Goal: Navigation & Orientation: Find specific page/section

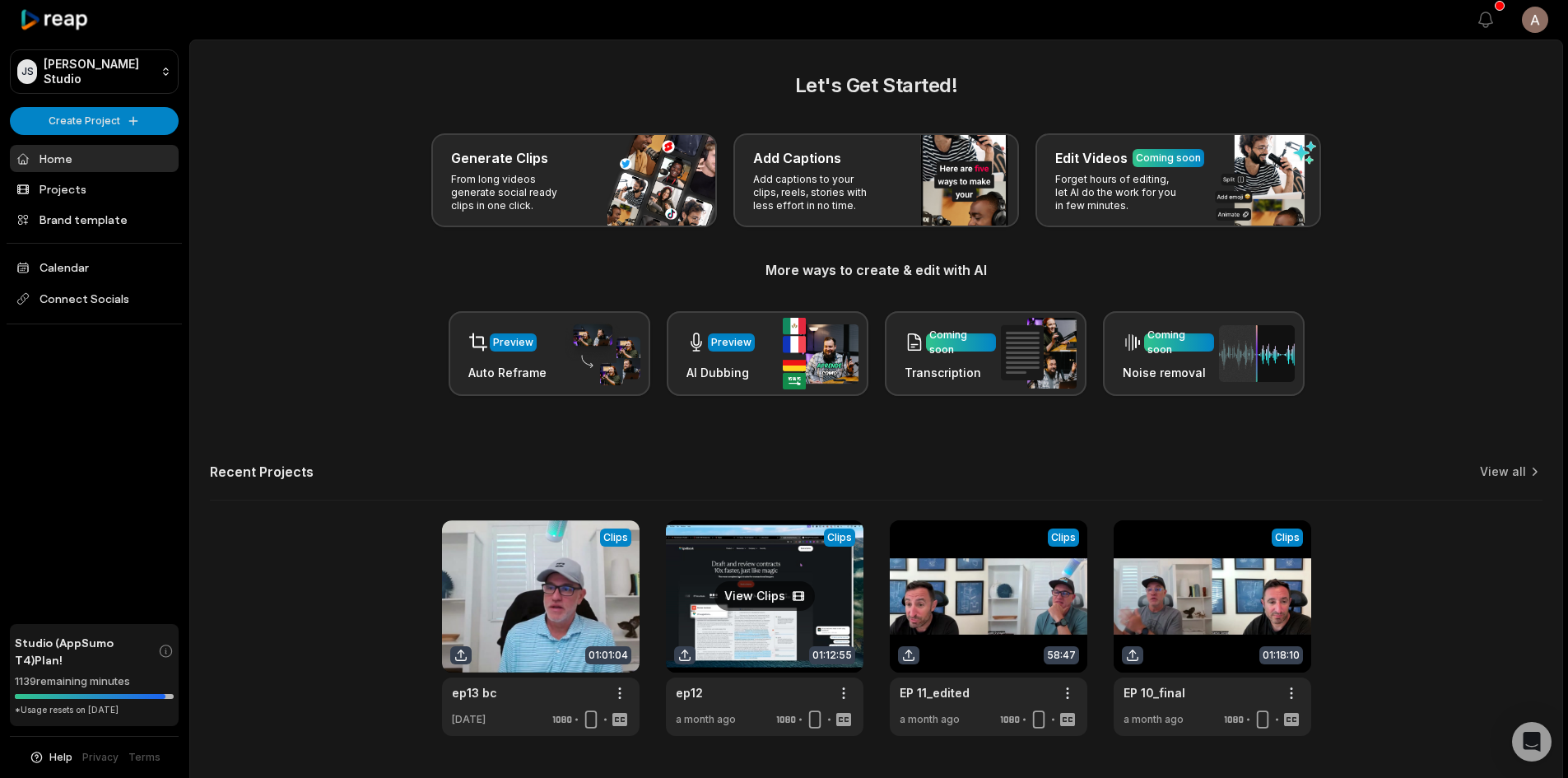
click at [755, 589] on link at bounding box center [765, 629] width 198 height 215
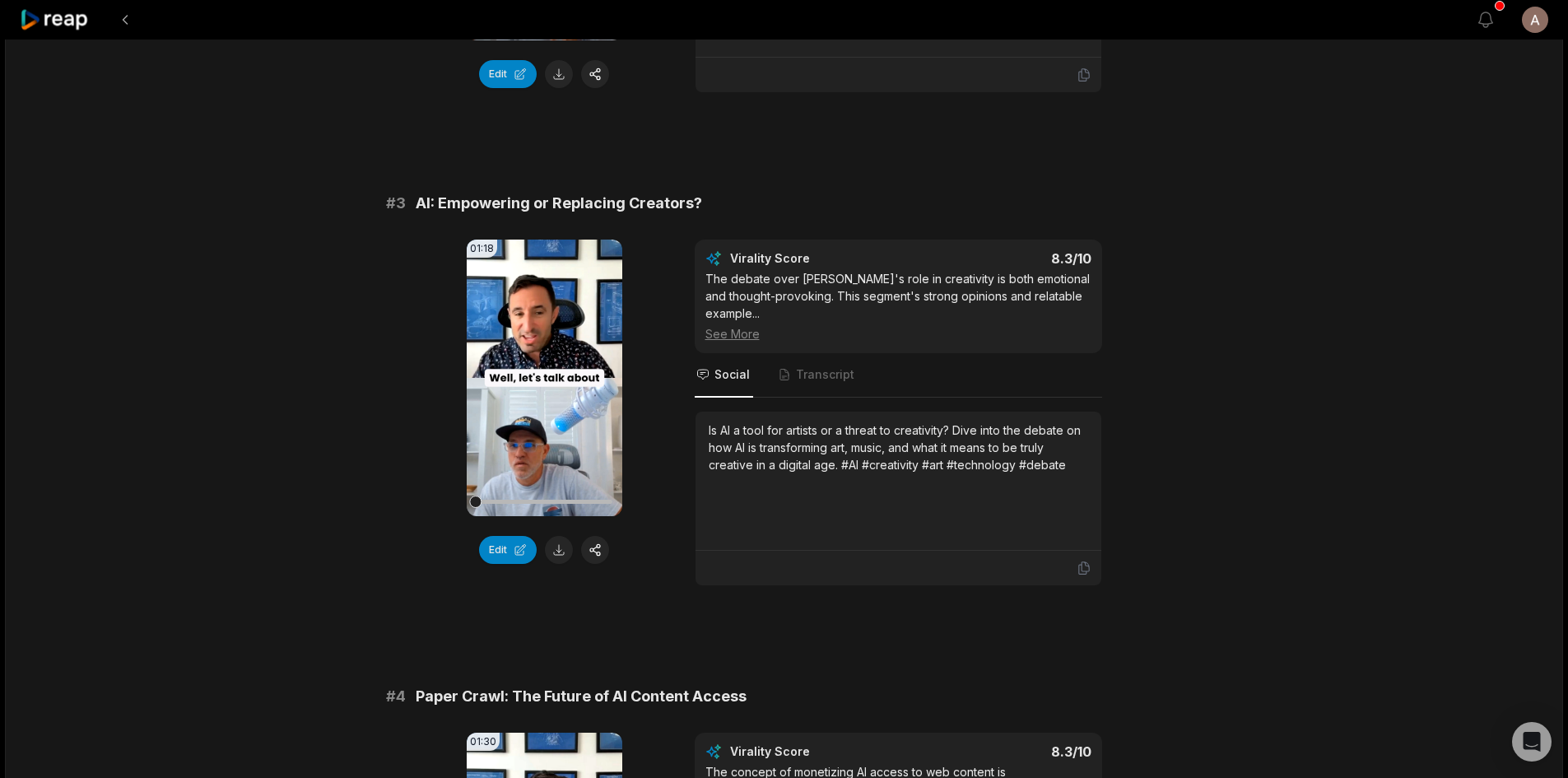
scroll to position [939, 0]
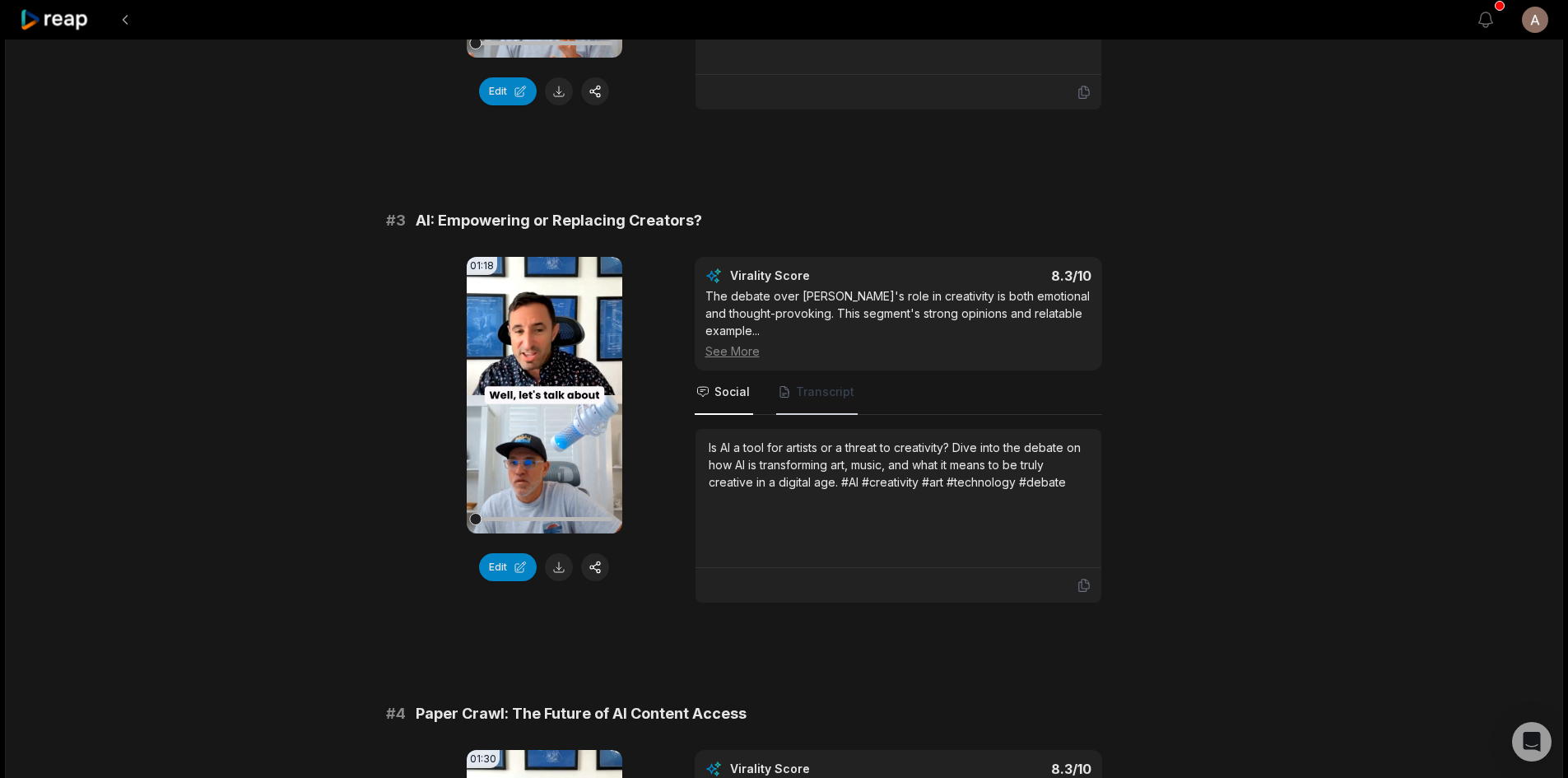
click at [833, 383] on span "Transcript" at bounding box center [825, 392] width 58 height 17
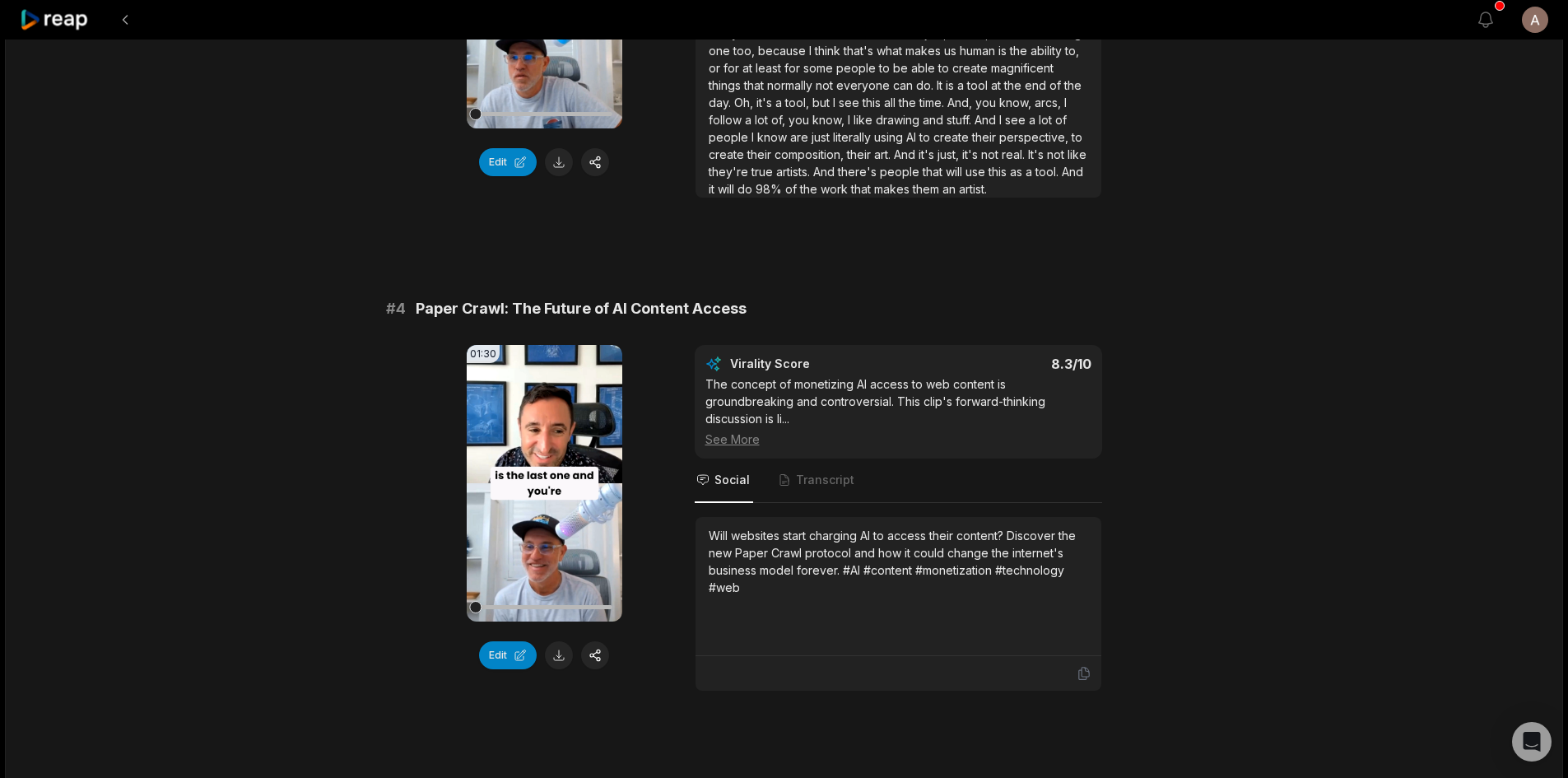
scroll to position [1488, 0]
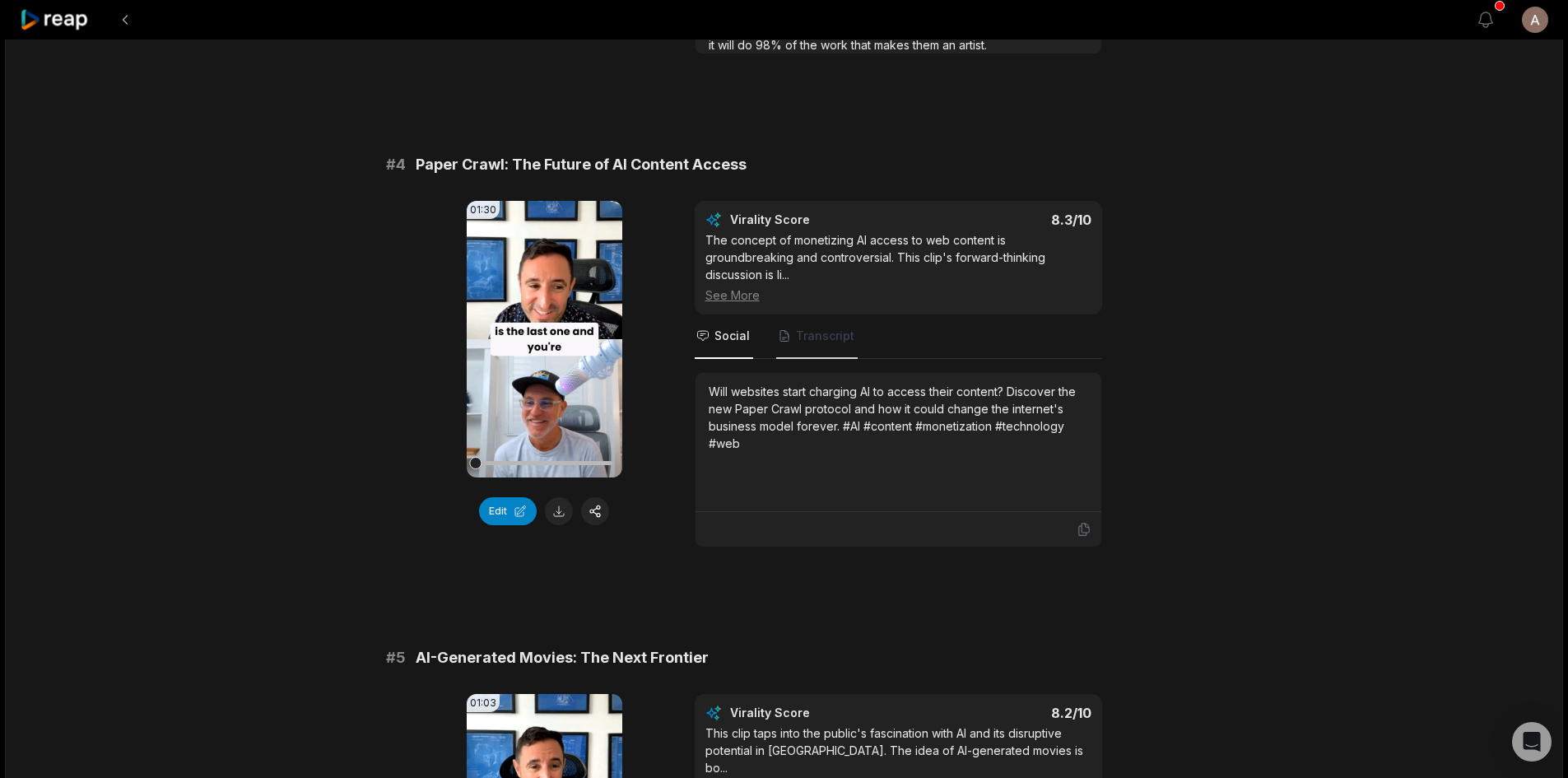
click at [833, 333] on span "Transcript" at bounding box center [816, 337] width 82 height 45
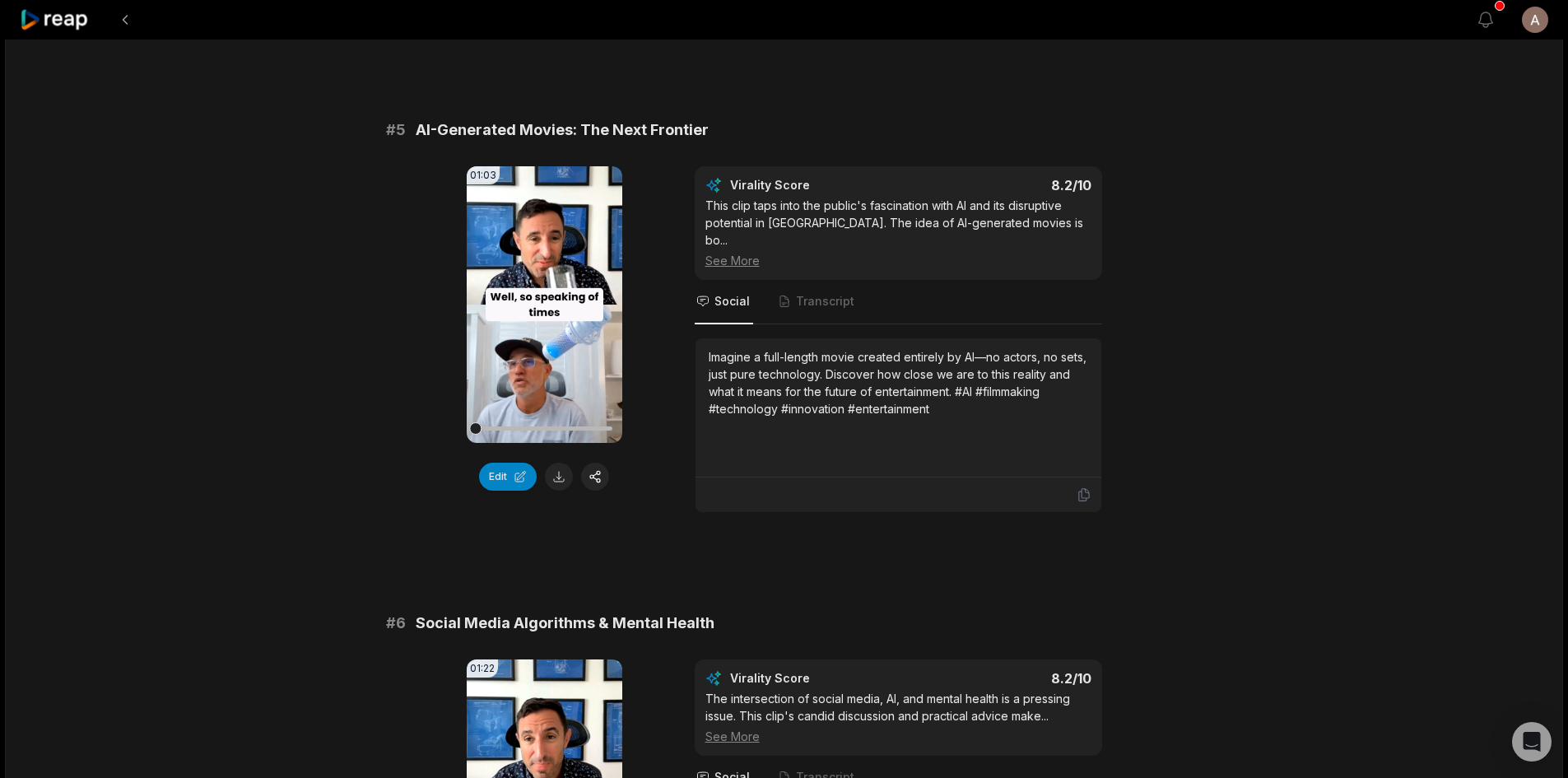
scroll to position [2037, 0]
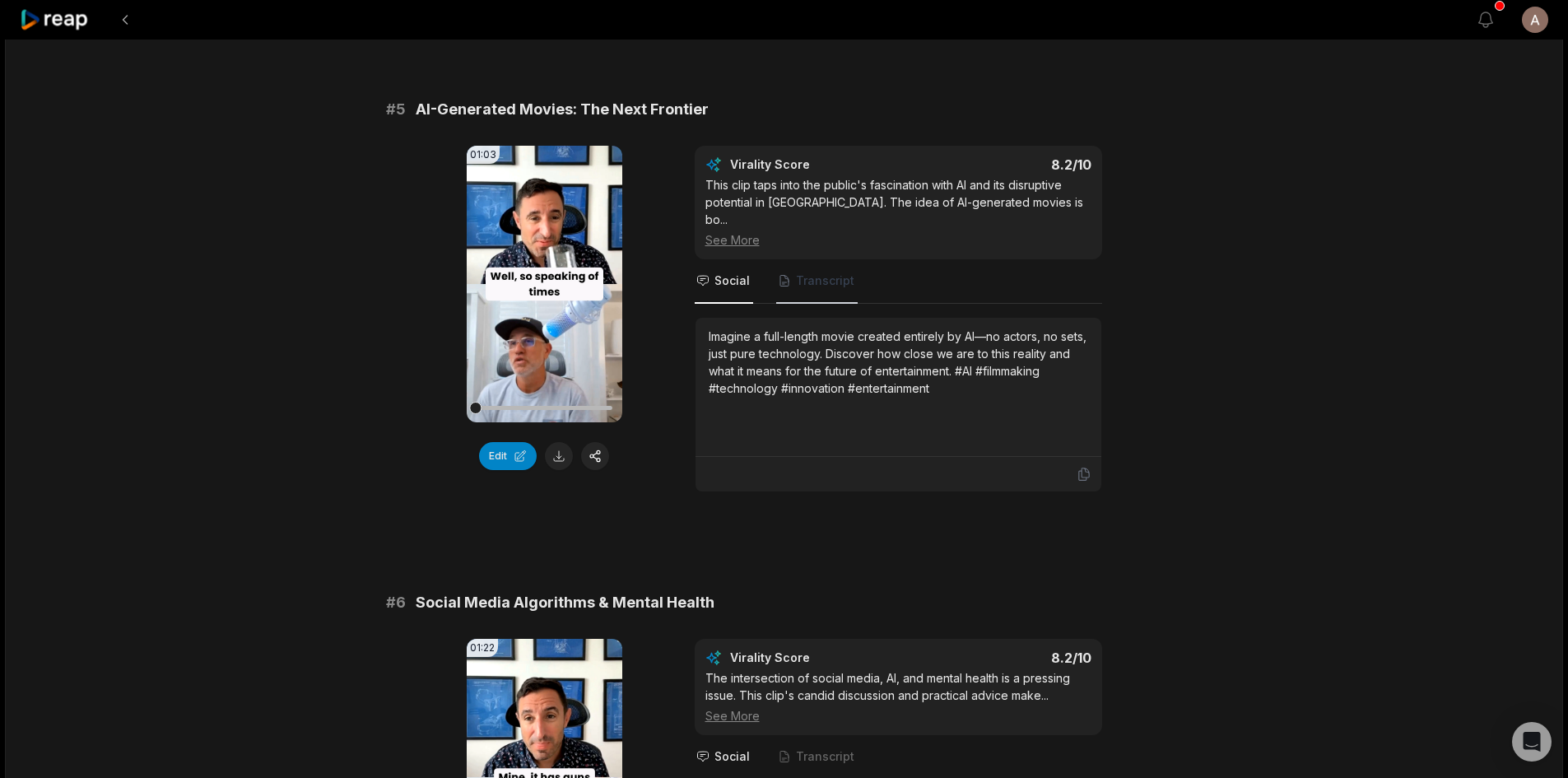
click at [802, 273] on span "Transcript" at bounding box center [825, 281] width 58 height 17
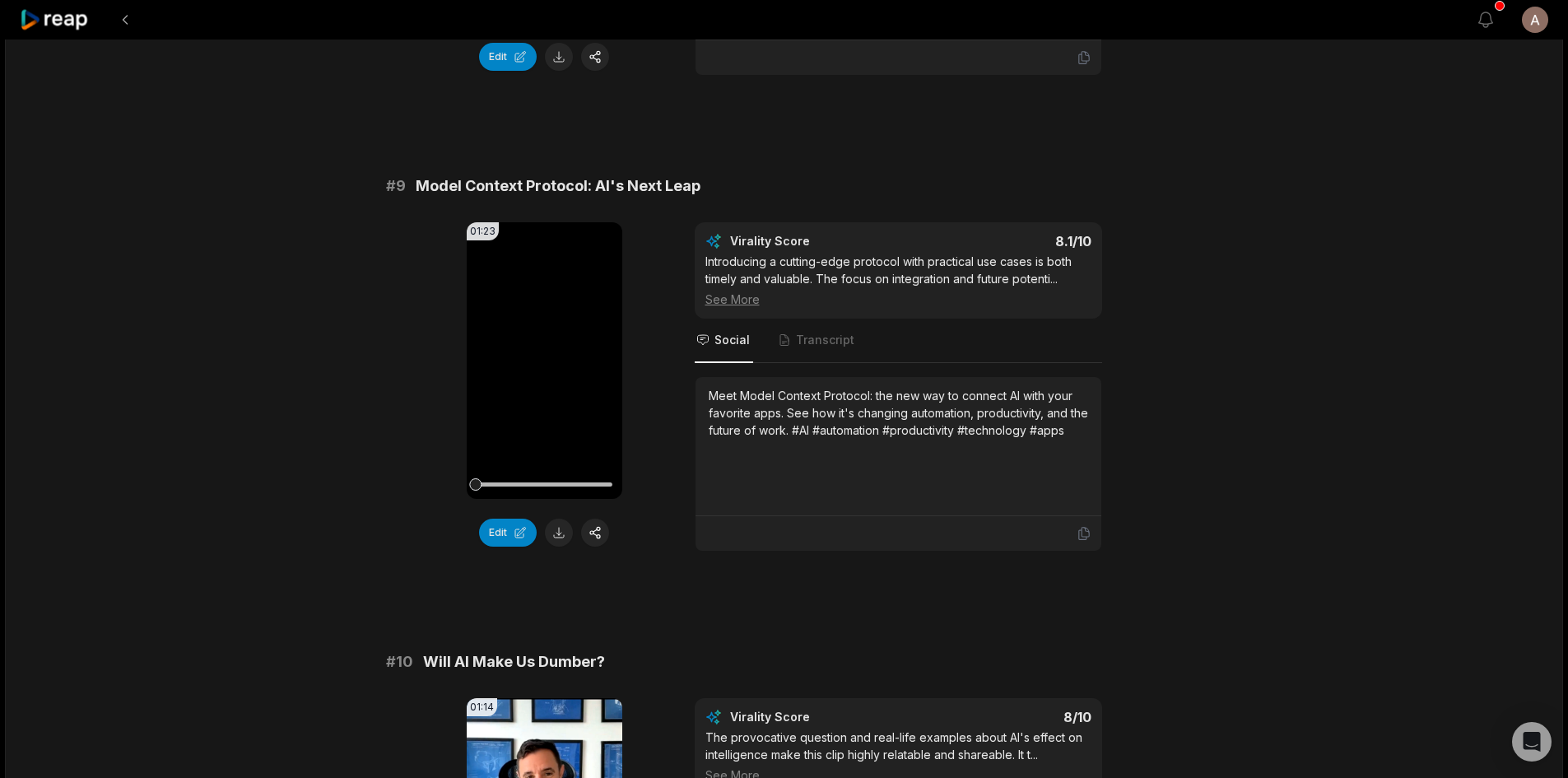
scroll to position [4260, 0]
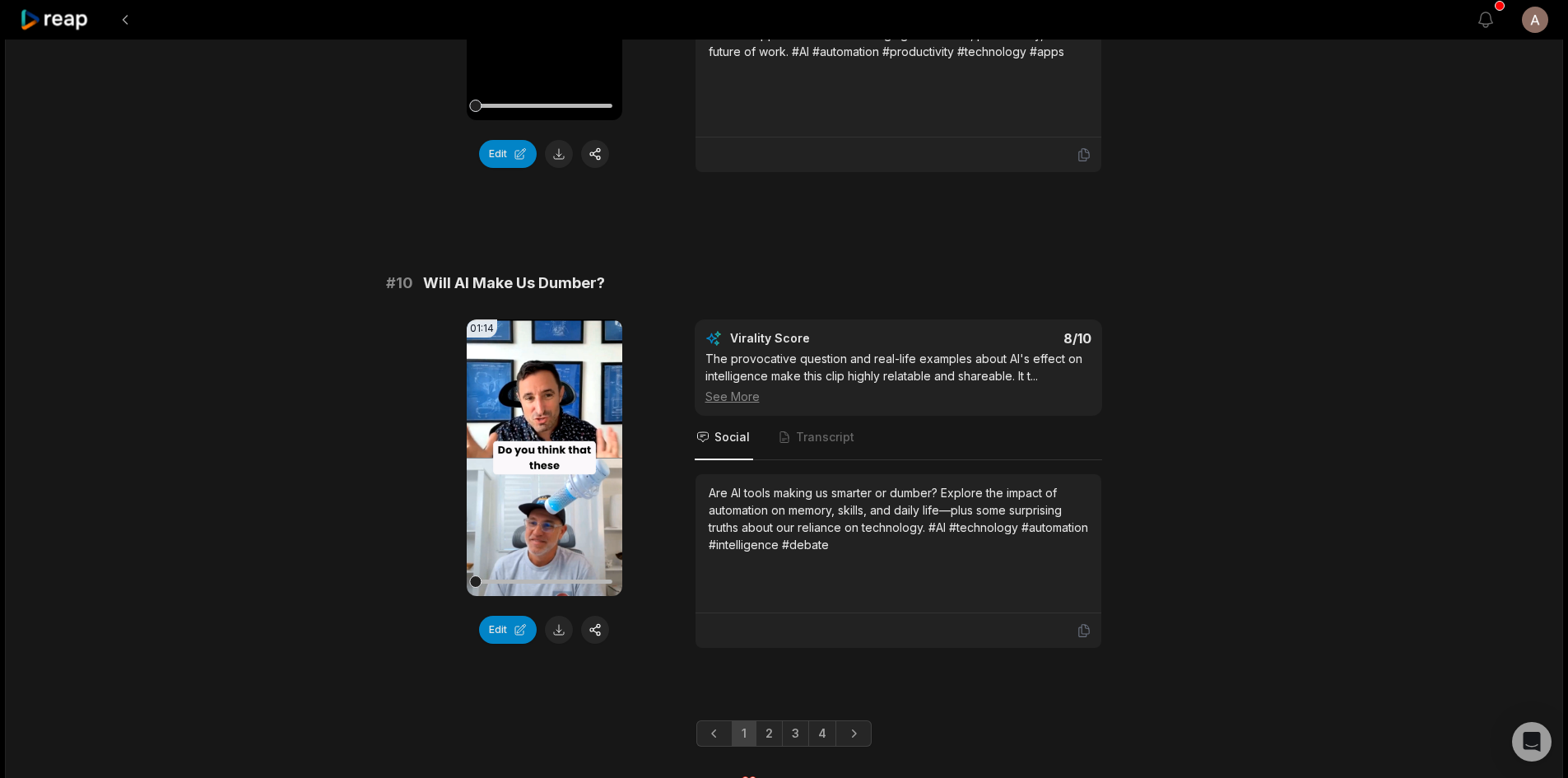
click at [801, 720] on link "3" at bounding box center [795, 733] width 27 height 26
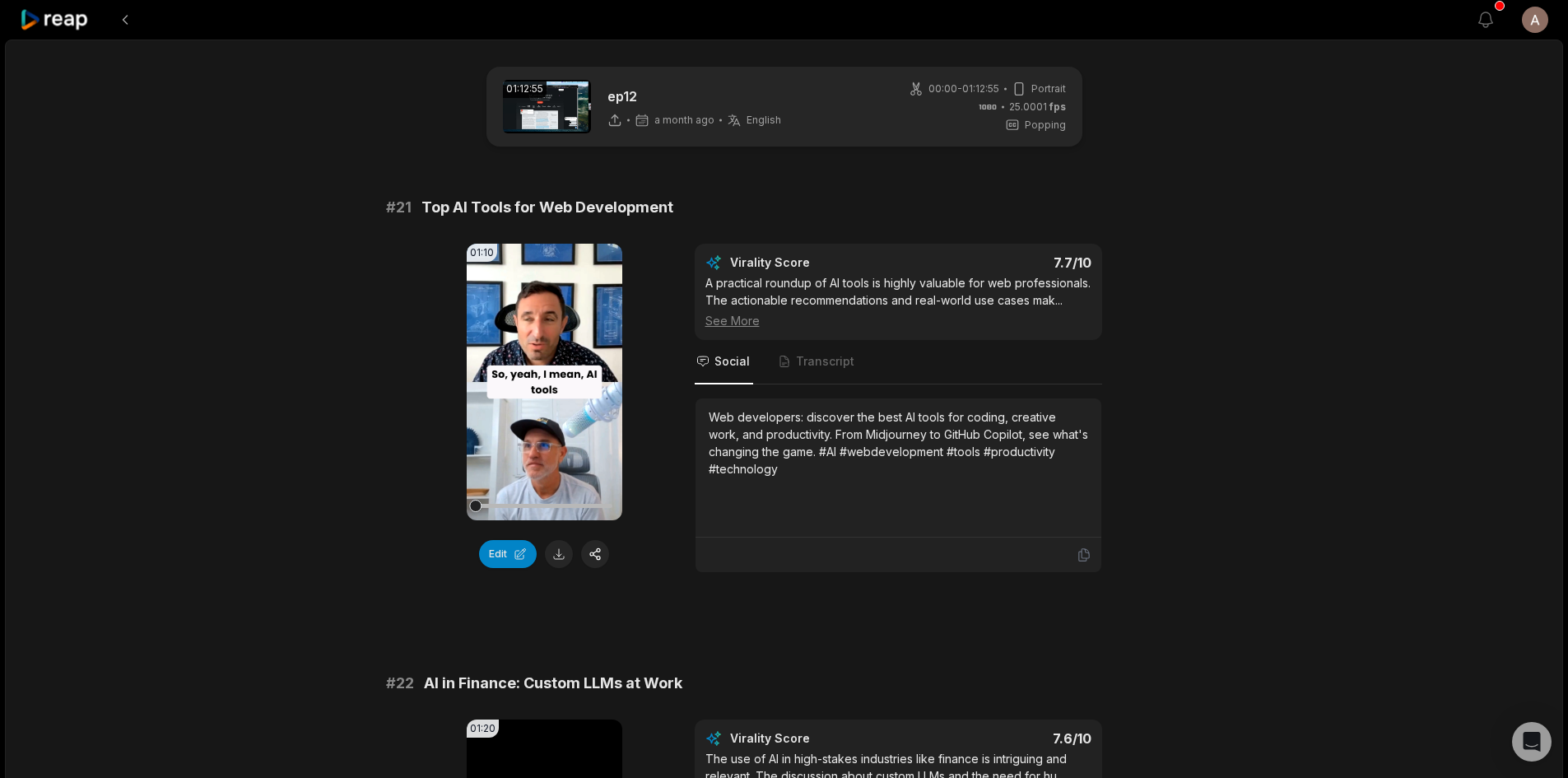
scroll to position [4295, 0]
